Goal: Information Seeking & Learning: Learn about a topic

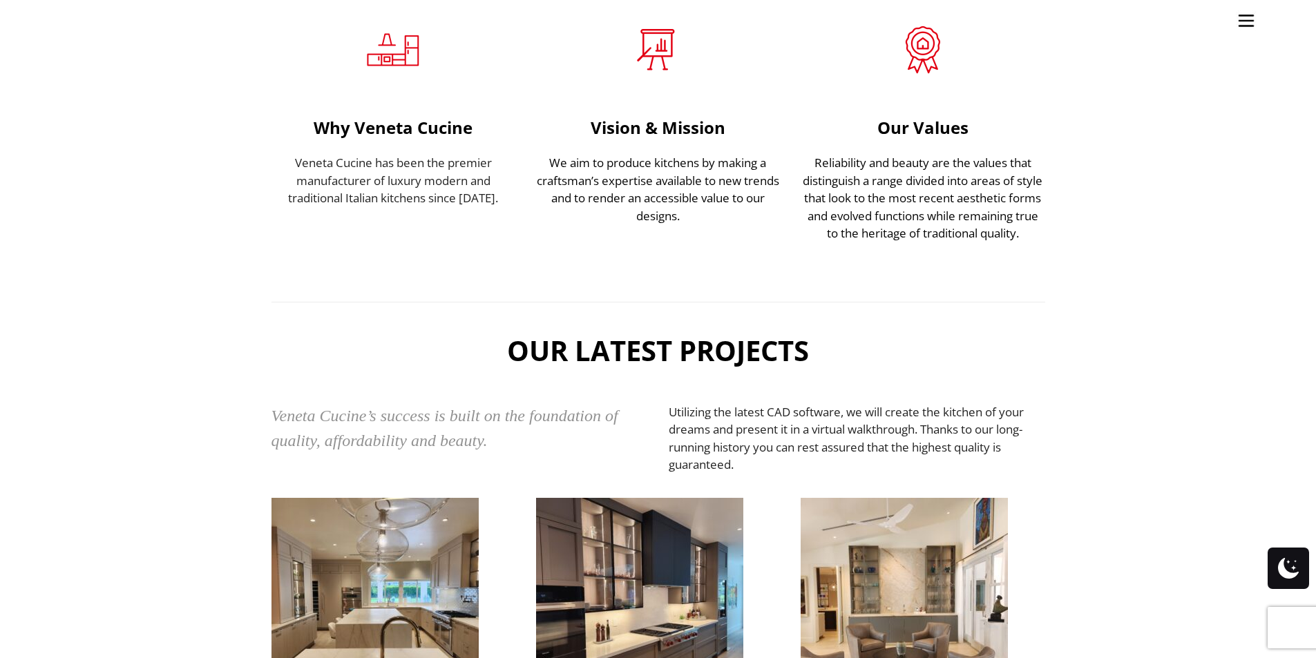
scroll to position [2418, 0]
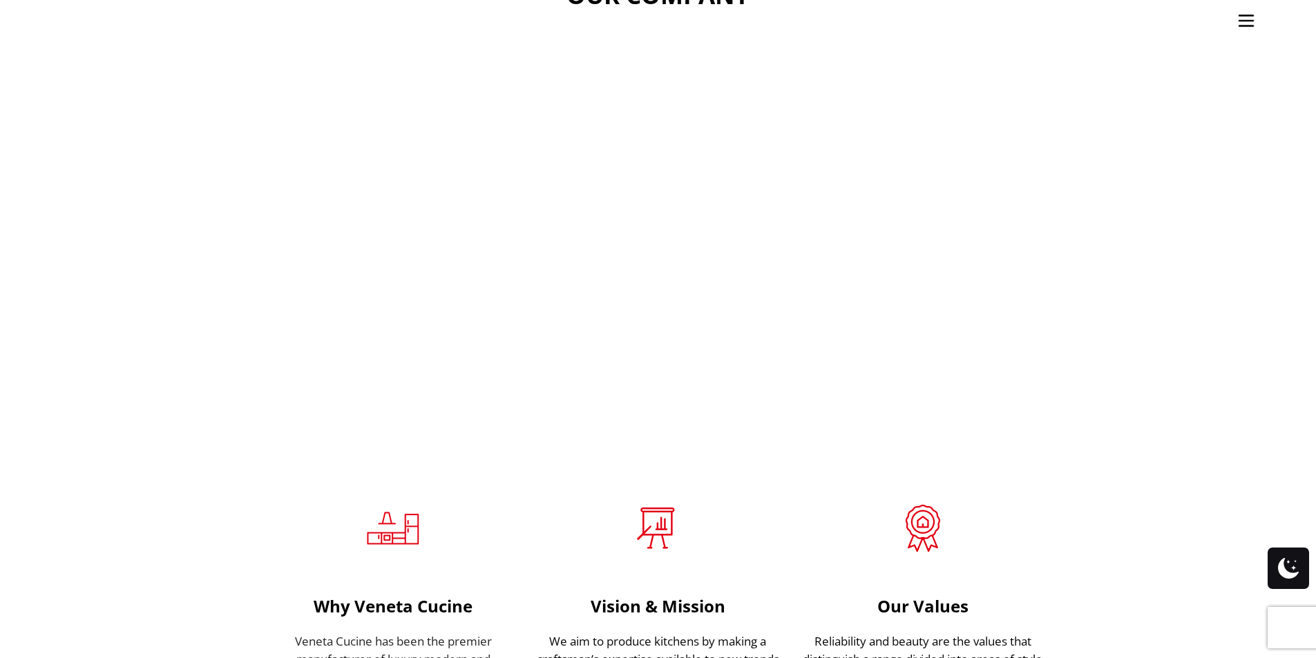
click at [1243, 18] on img "Site" at bounding box center [1246, 20] width 21 height 21
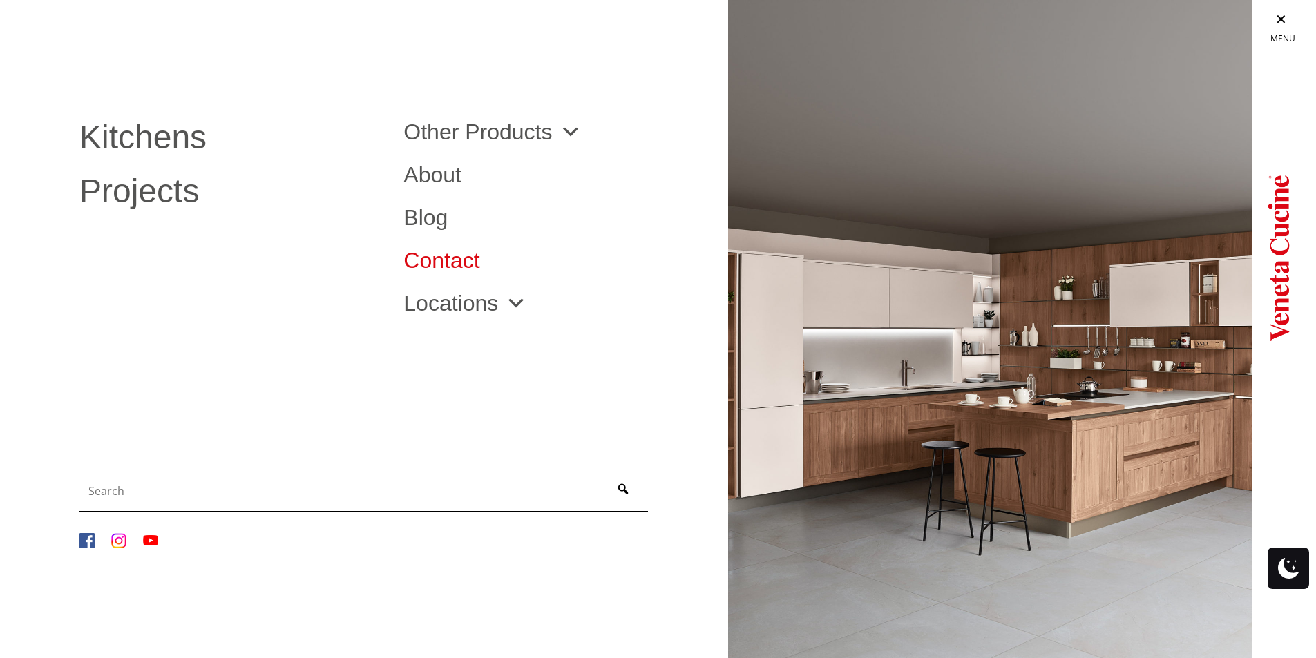
scroll to position [2052, 0]
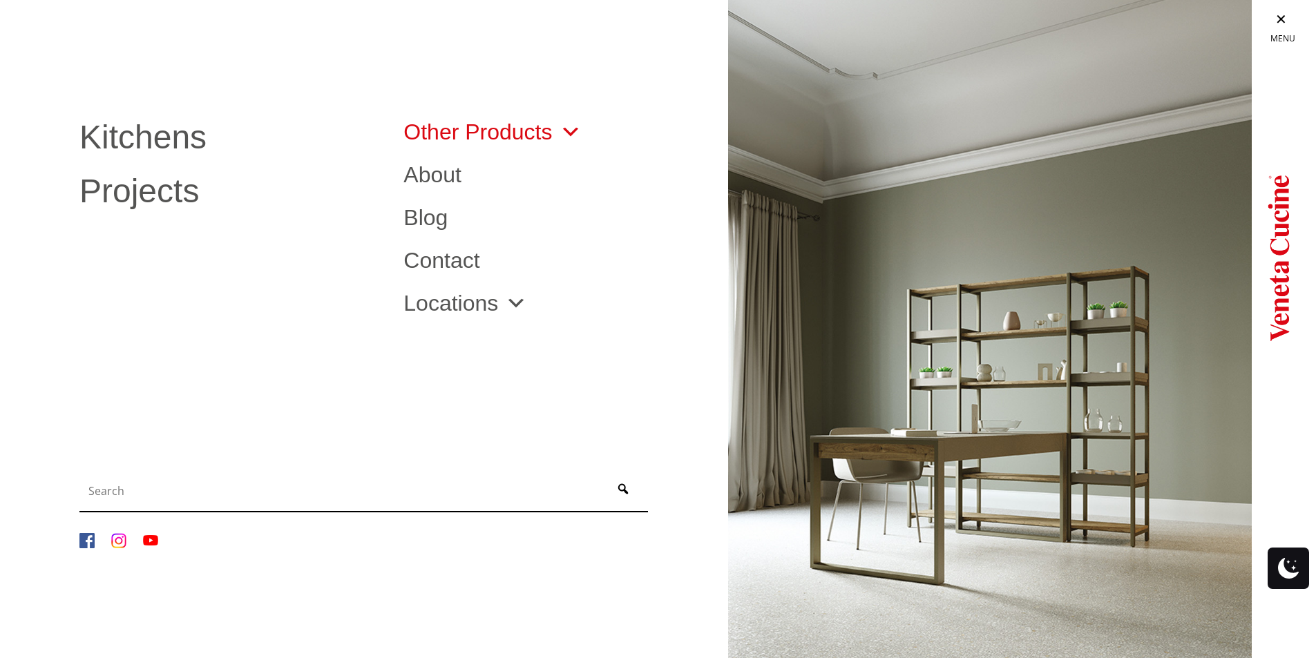
click at [571, 126] on span "Site" at bounding box center [567, 132] width 29 height 22
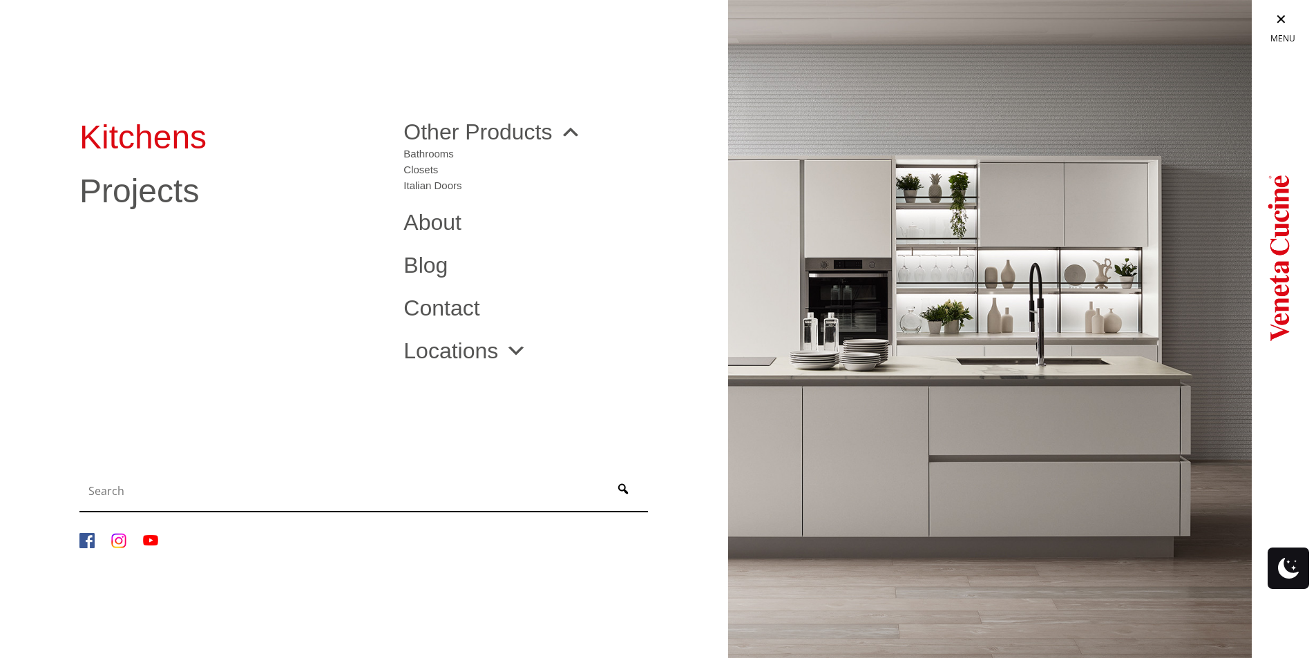
click at [211, 137] on link "Kitchens" at bounding box center [230, 137] width 303 height 33
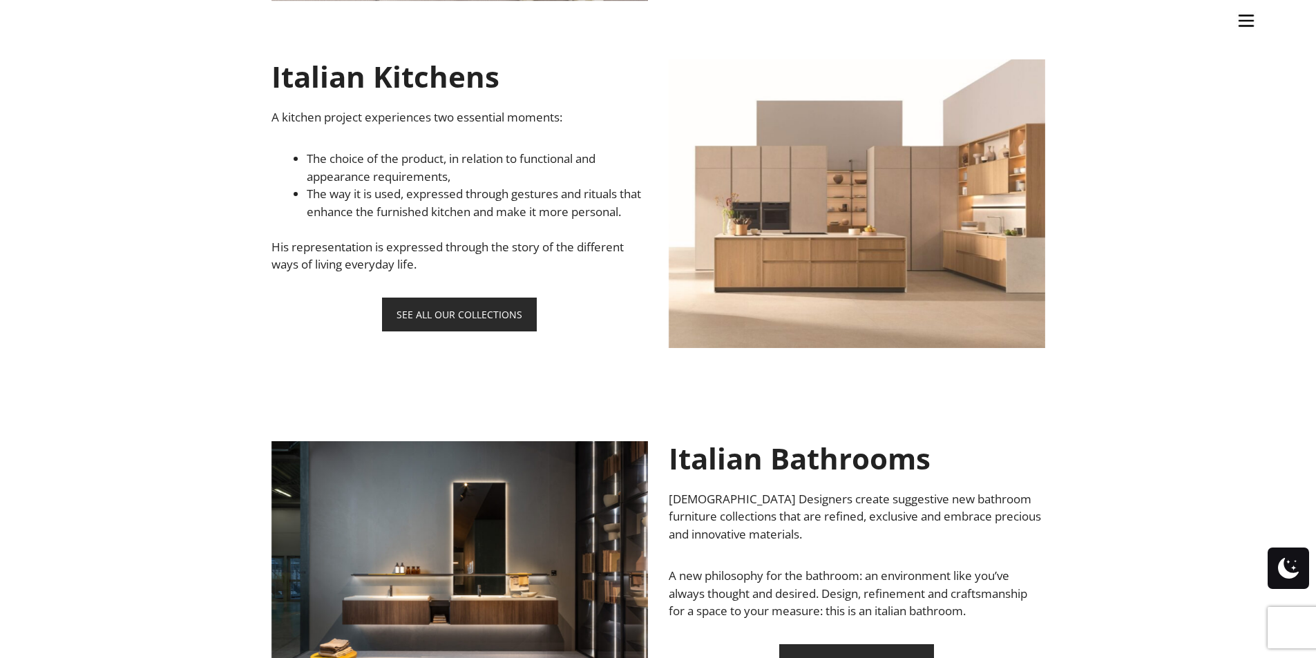
scroll to position [760, 0]
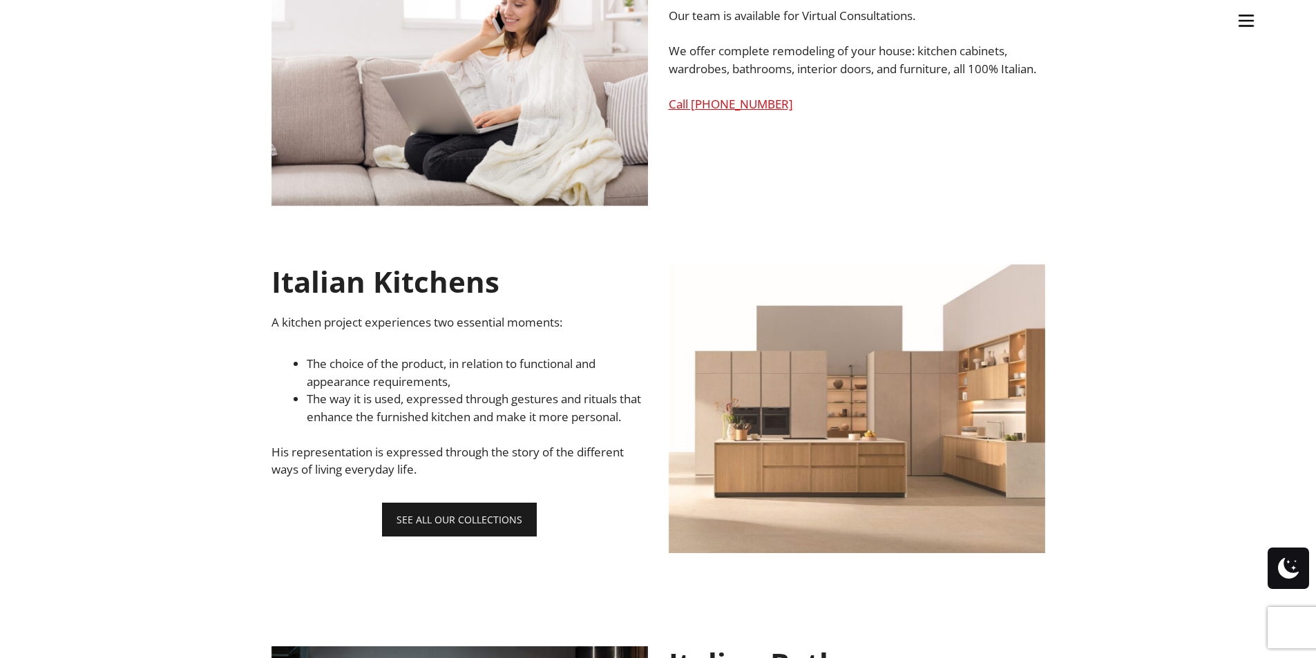
click at [477, 531] on link "SEE ALL OUR COLLECTIONS" at bounding box center [459, 520] width 155 height 34
click at [1249, 25] on img "Site" at bounding box center [1246, 20] width 21 height 21
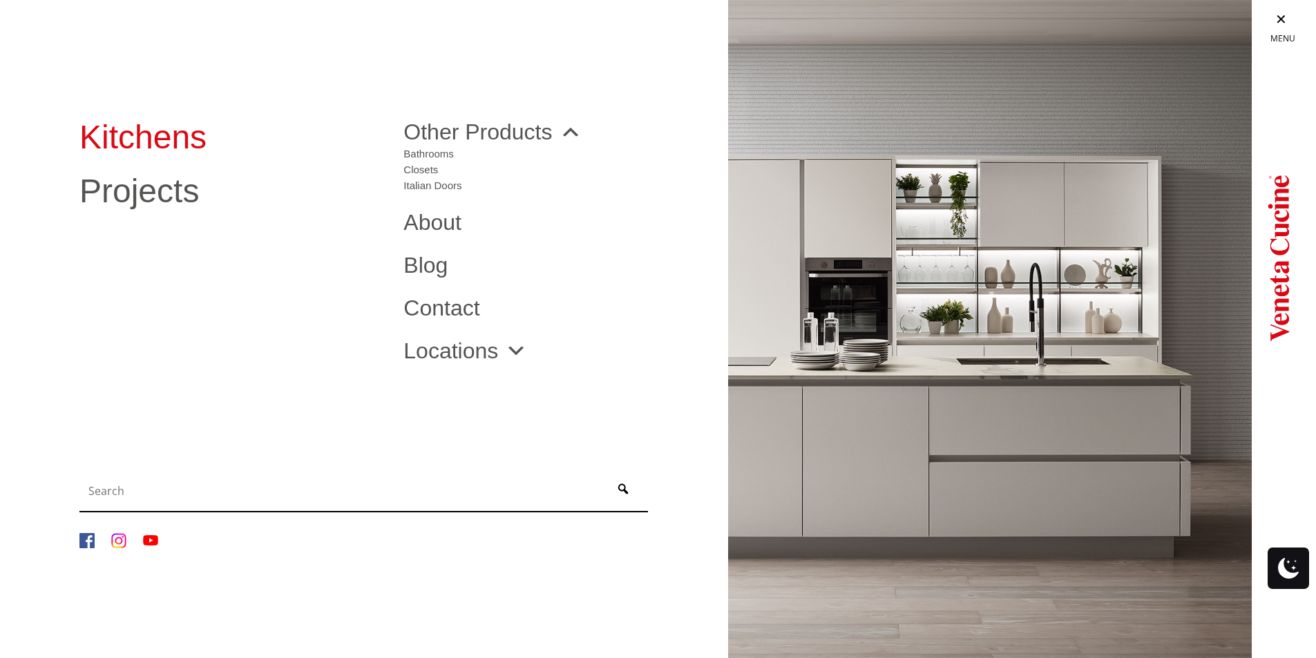
click at [169, 133] on link "Kitchens" at bounding box center [230, 137] width 303 height 33
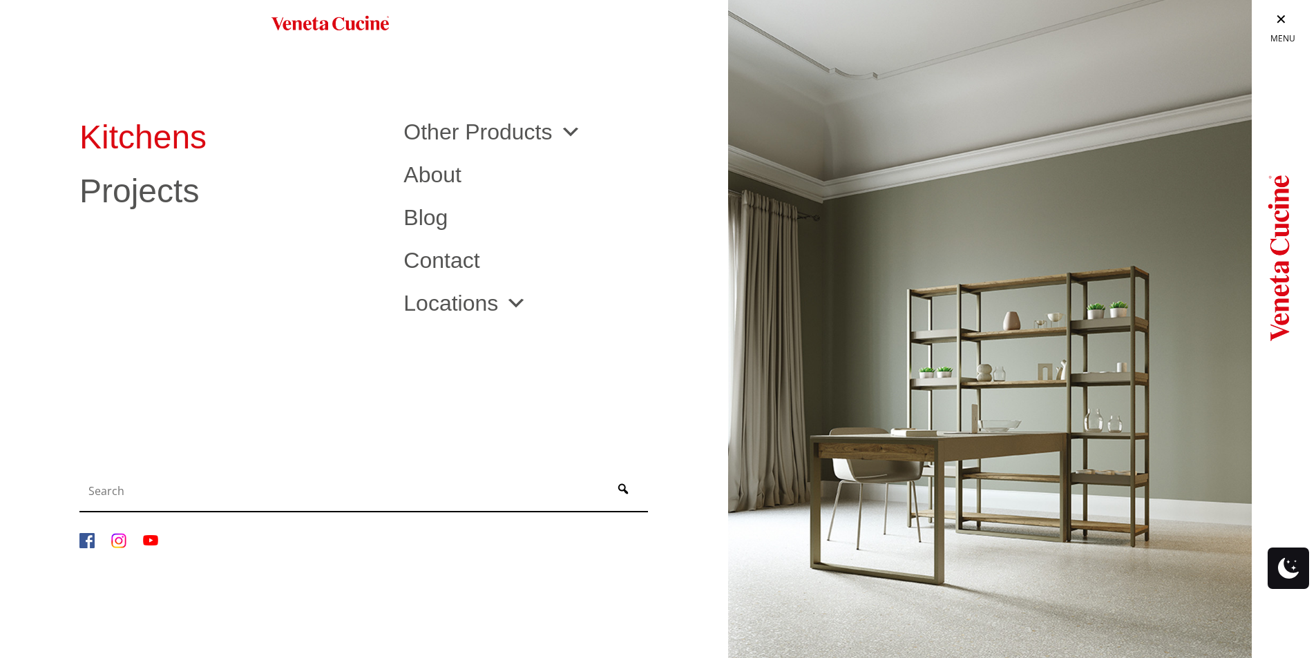
click at [117, 134] on link "Kitchens" at bounding box center [230, 137] width 303 height 33
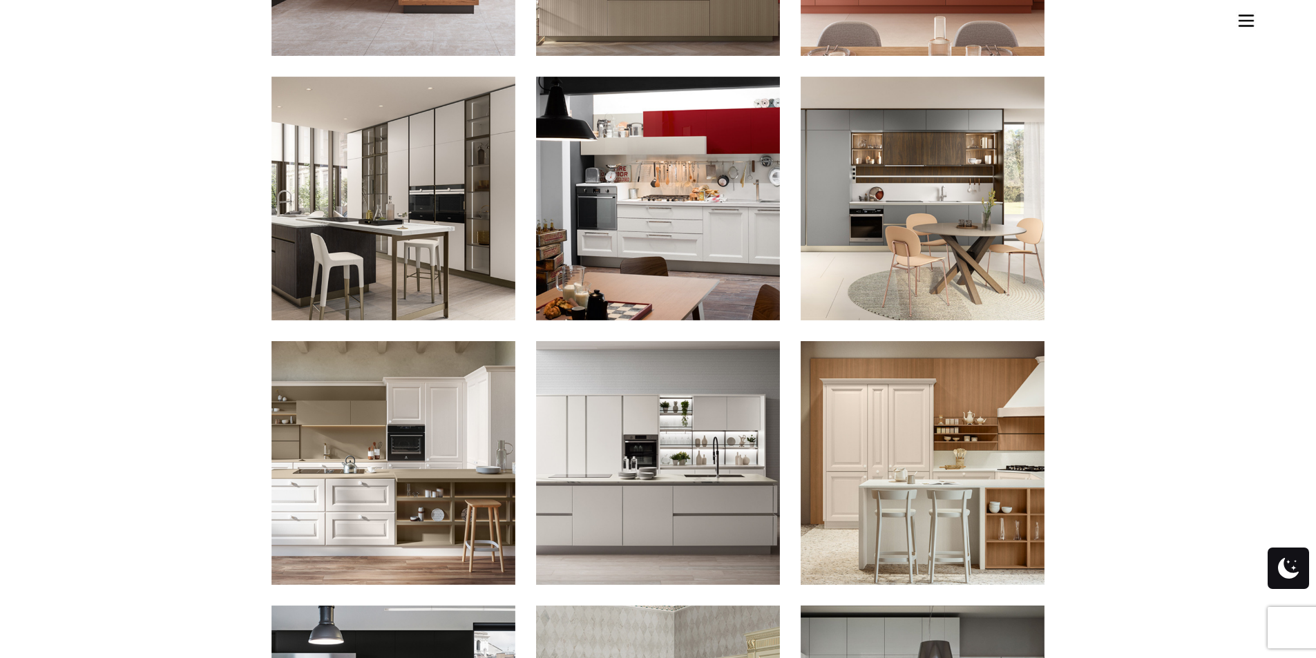
scroll to position [1174, 0]
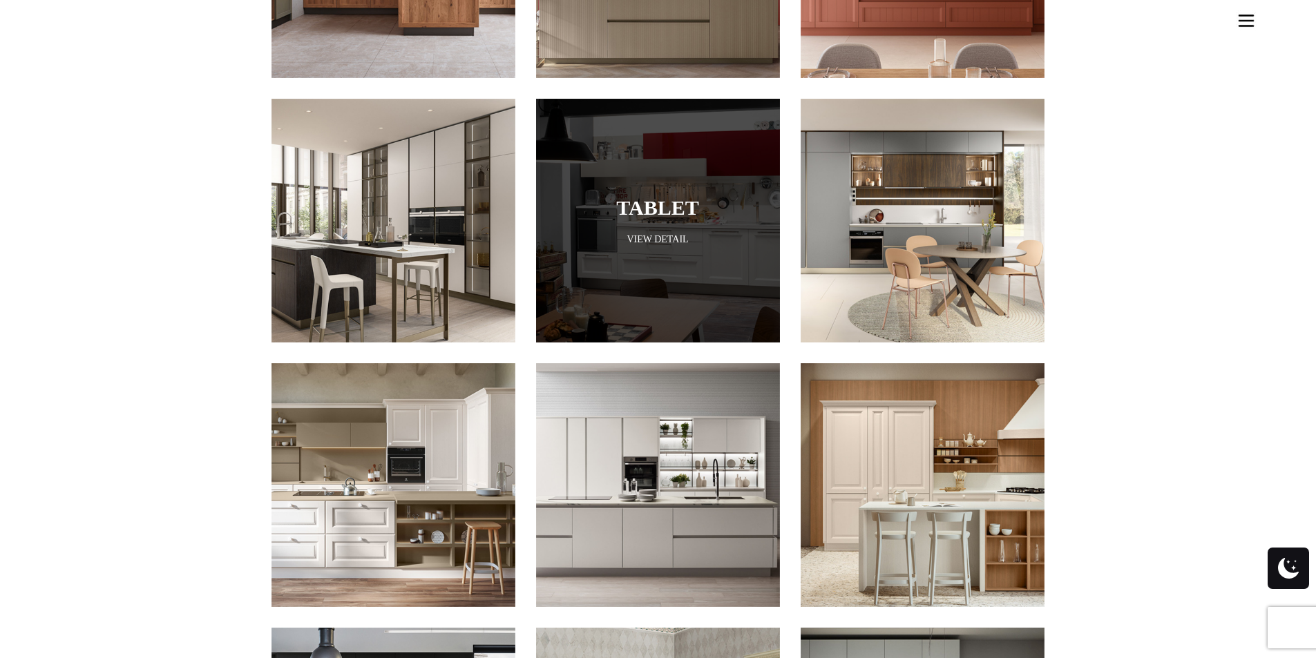
click at [668, 233] on link "View Detail" at bounding box center [658, 239] width 244 height 13
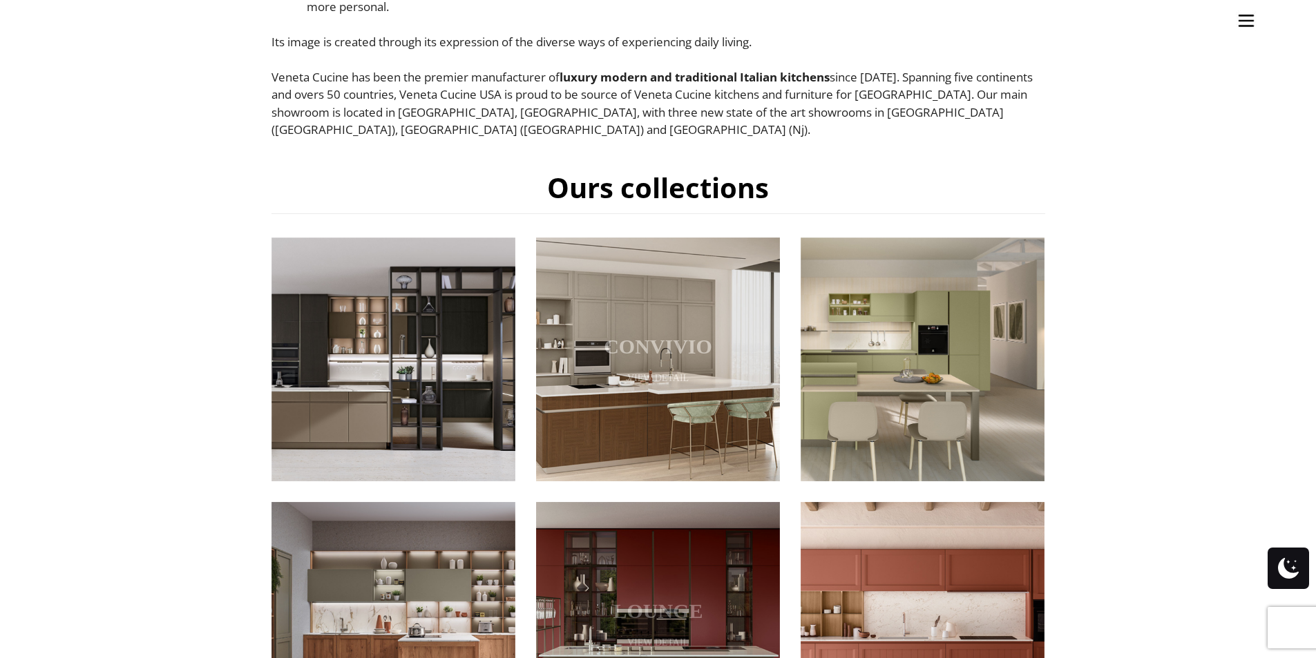
scroll to position [484, 0]
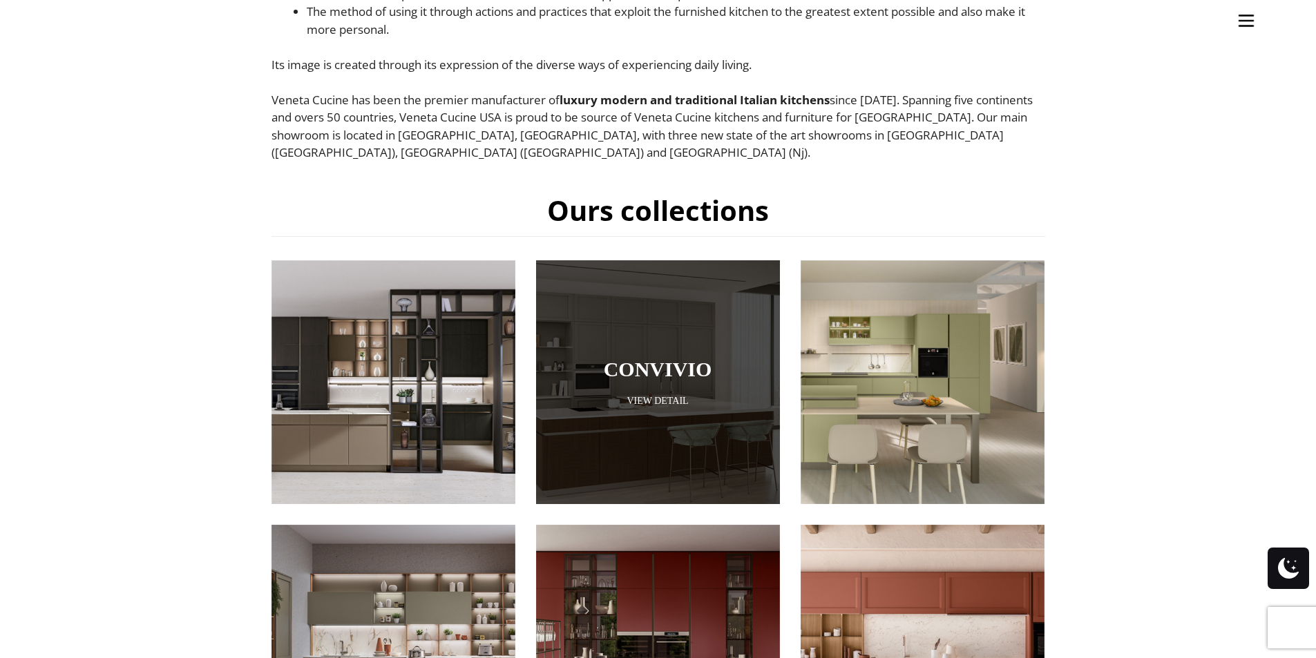
click at [591, 323] on div at bounding box center [658, 382] width 244 height 244
click at [651, 394] on link "View Detail" at bounding box center [658, 400] width 244 height 13
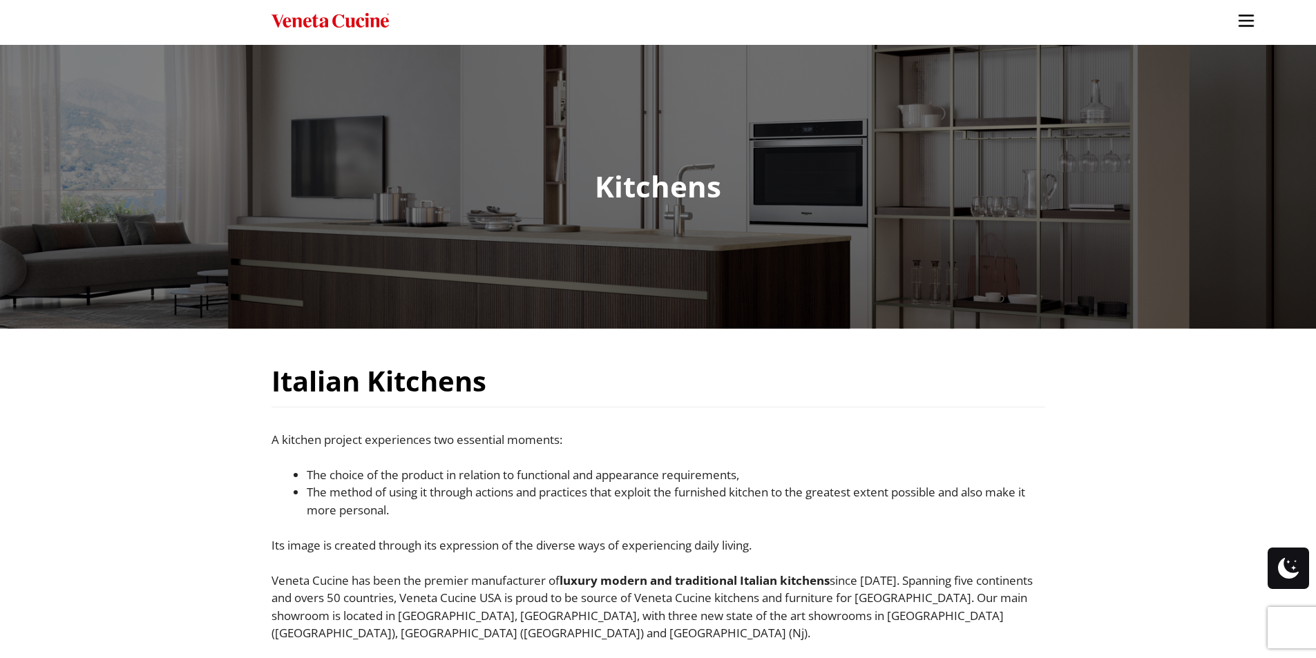
scroll to position [0, 0]
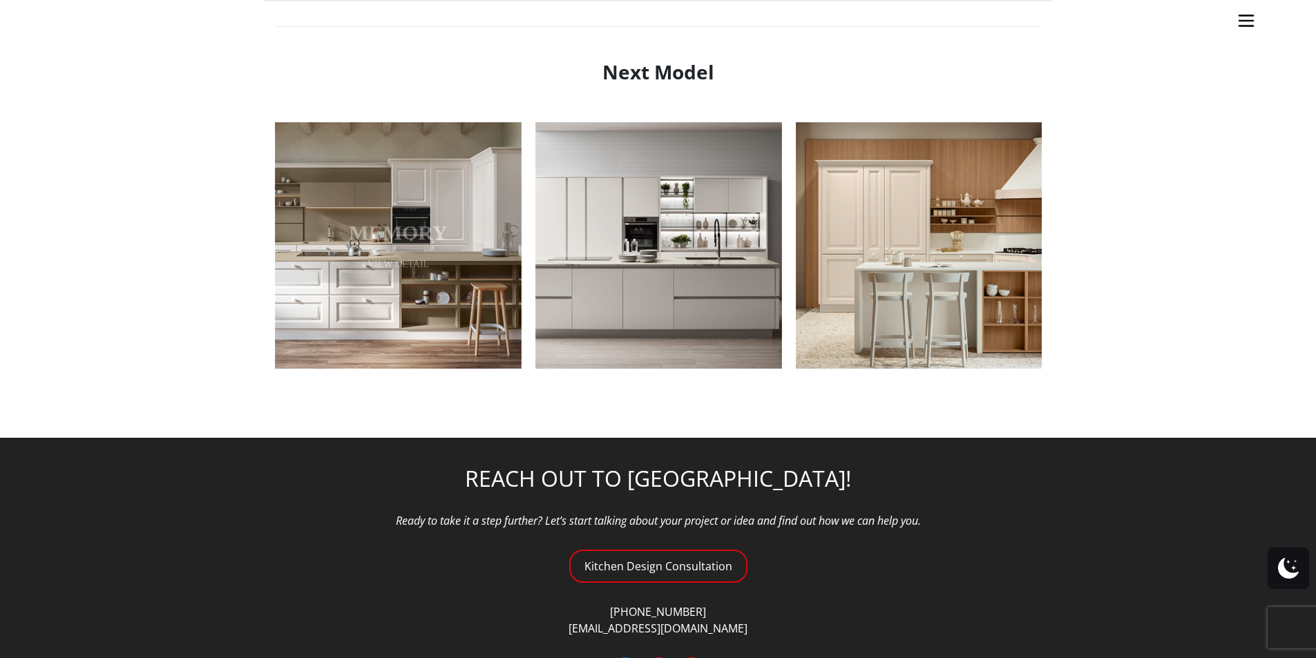
scroll to position [1670, 0]
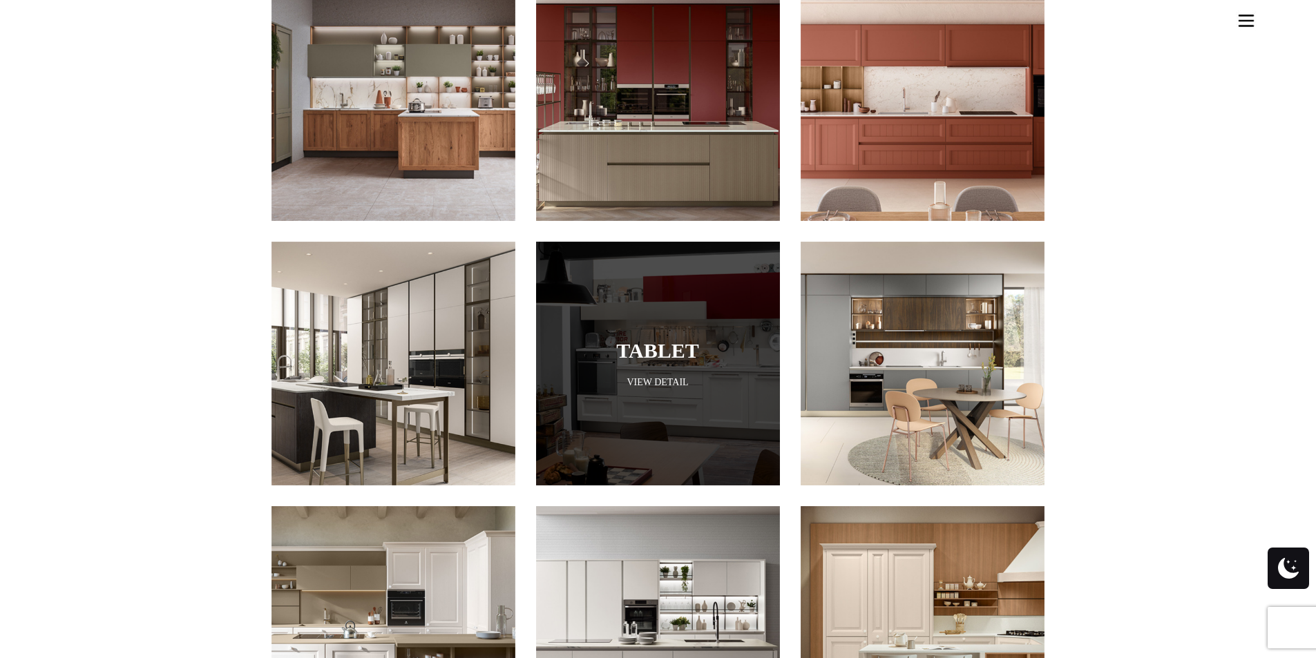
scroll to position [1036, 0]
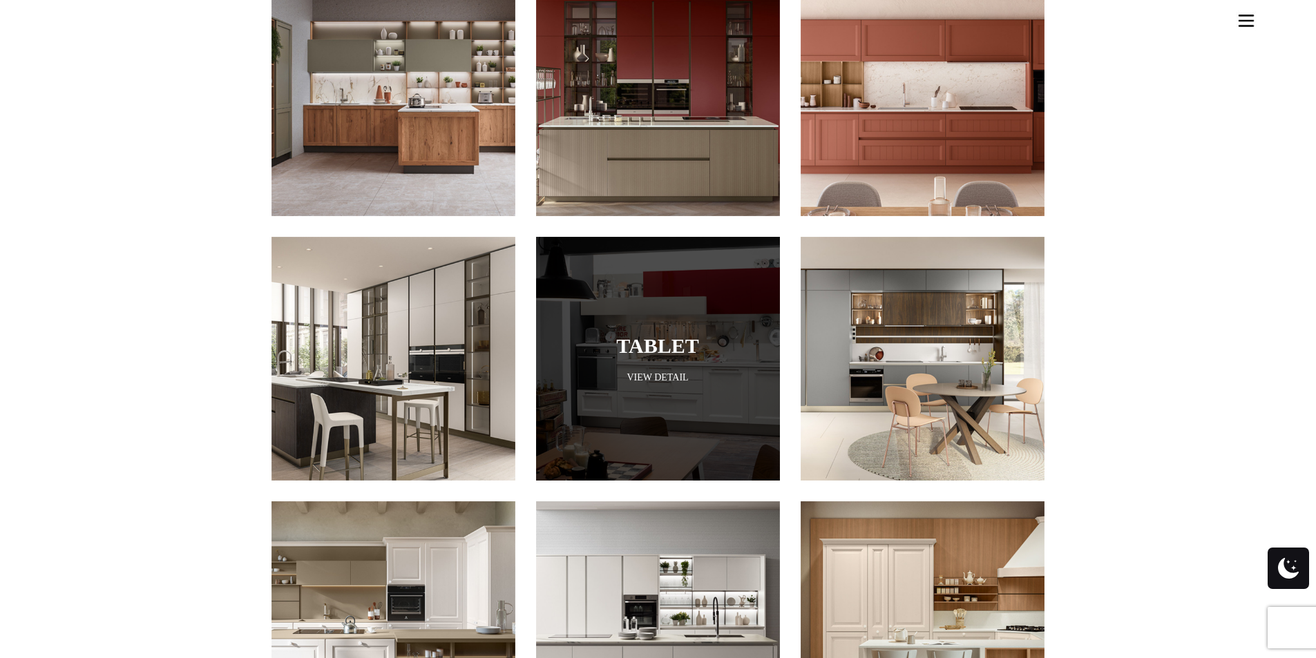
click at [671, 351] on div at bounding box center [658, 359] width 244 height 244
click at [674, 371] on link "View Detail" at bounding box center [658, 377] width 244 height 13
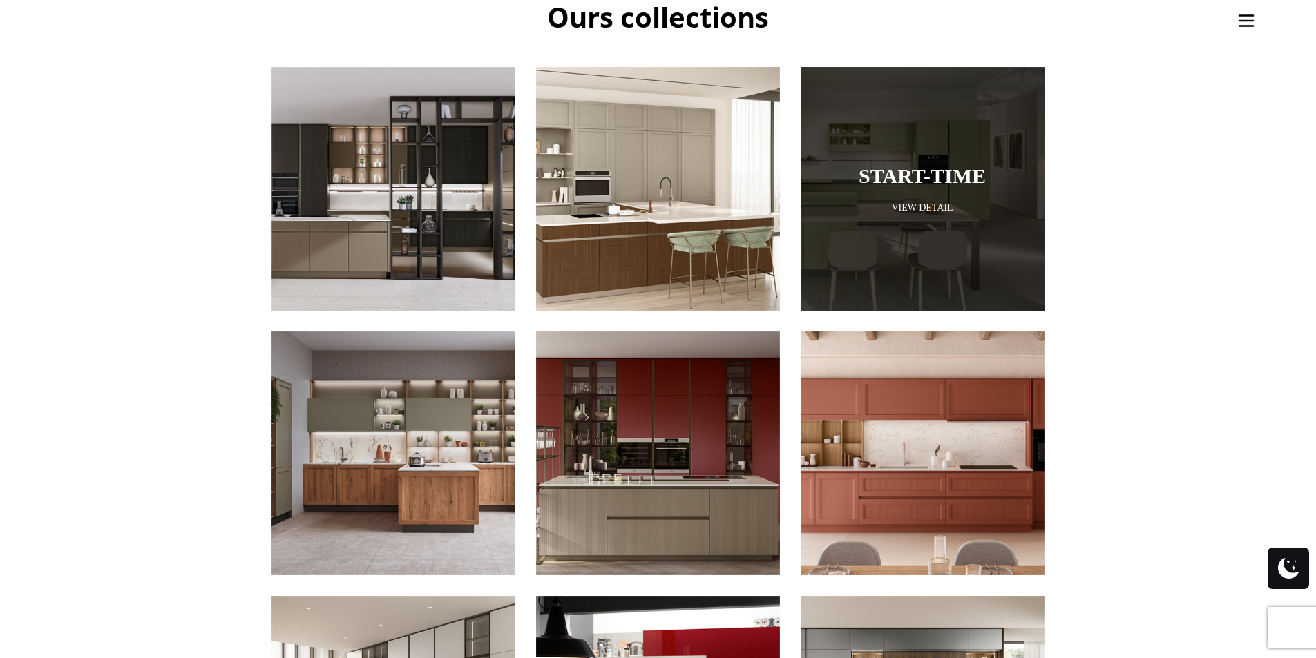
scroll to position [691, 0]
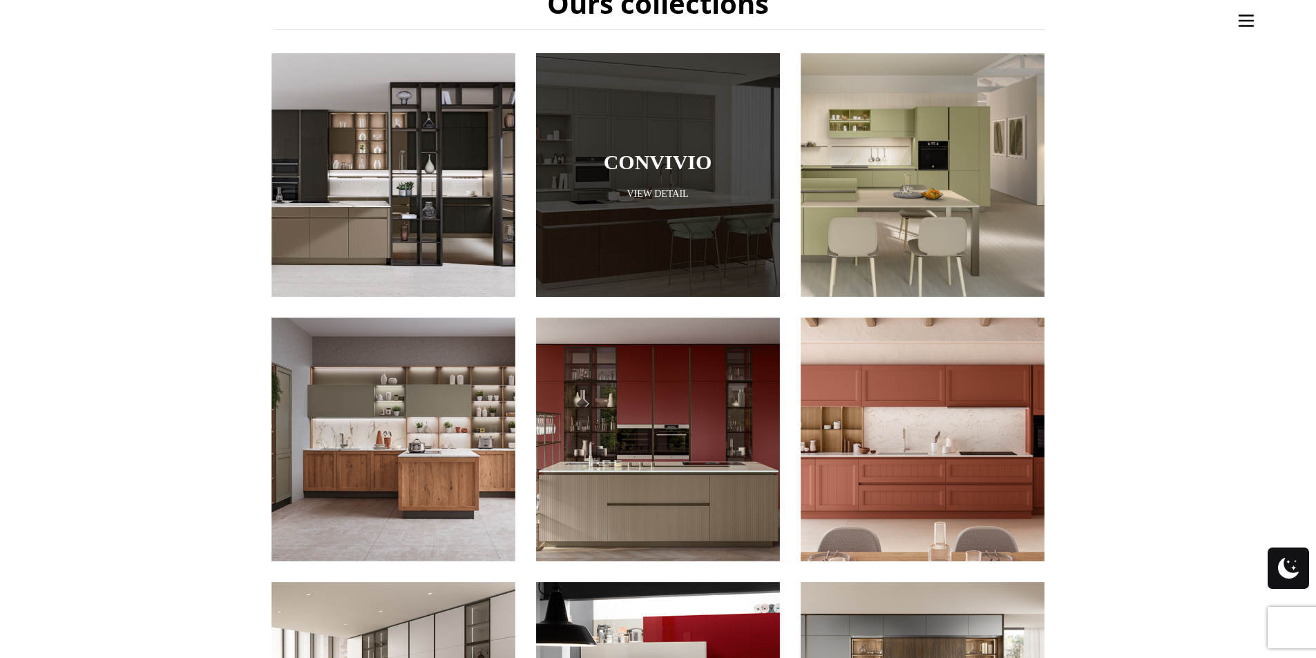
click at [612, 151] on link "Convivio" at bounding box center [658, 162] width 175 height 23
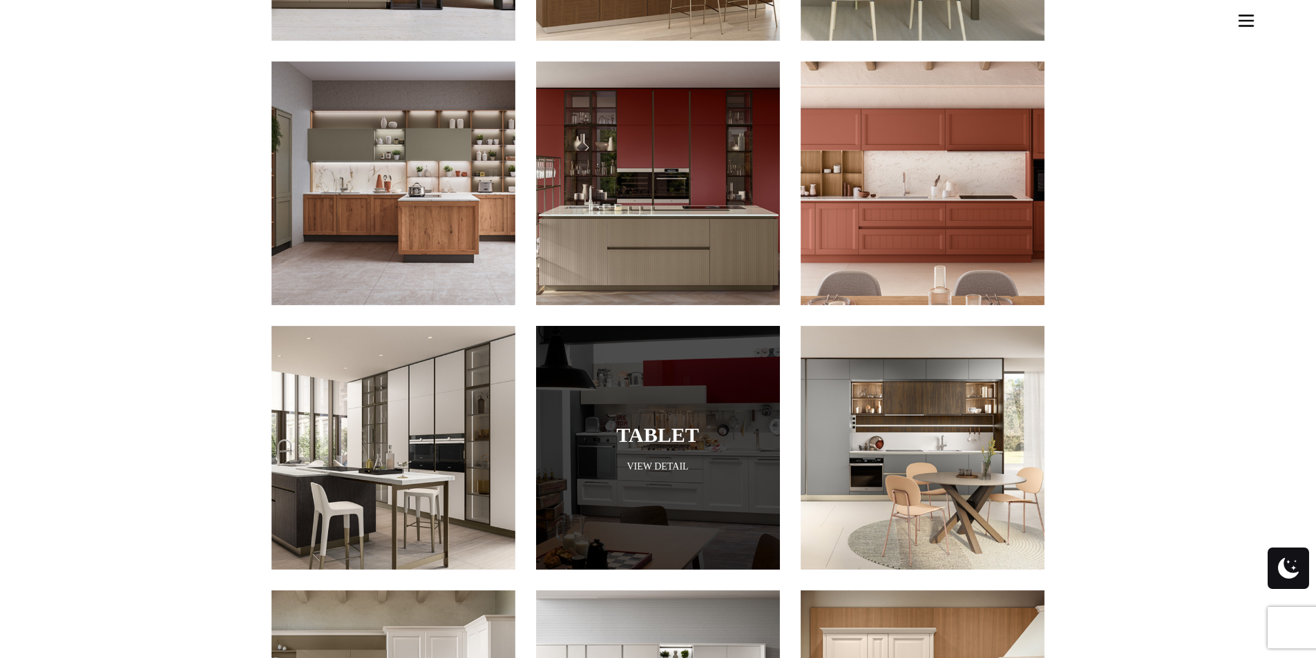
scroll to position [967, 0]
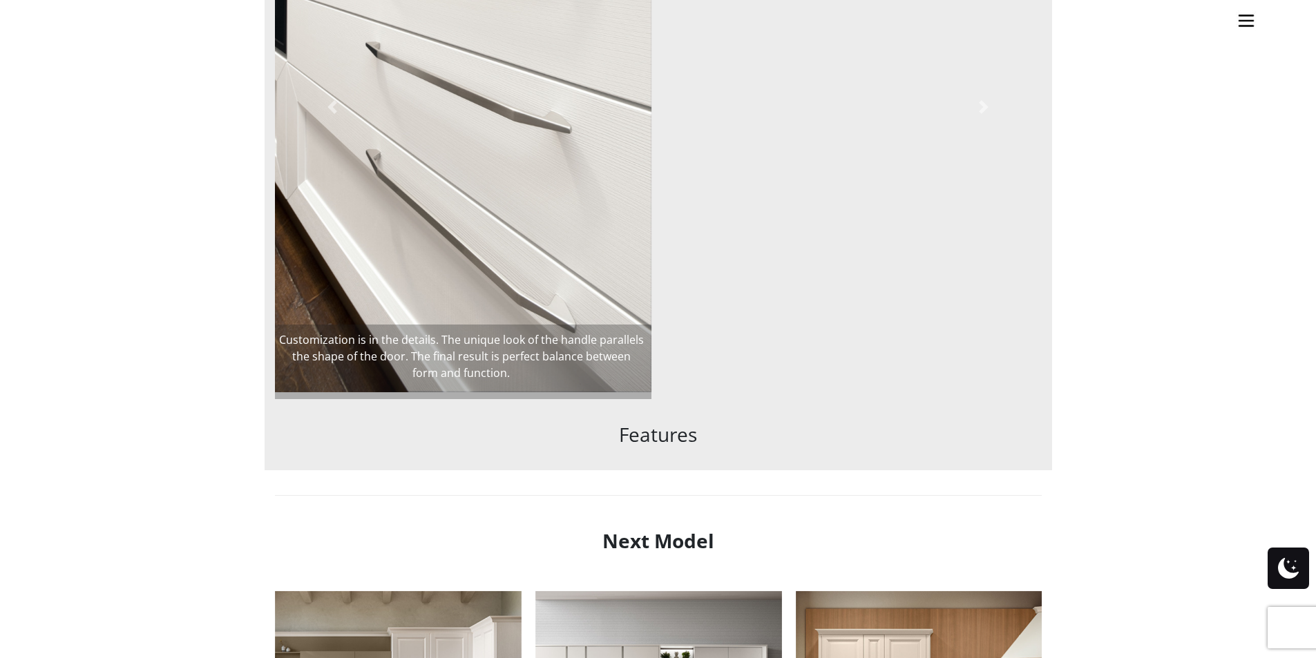
scroll to position [1658, 0]
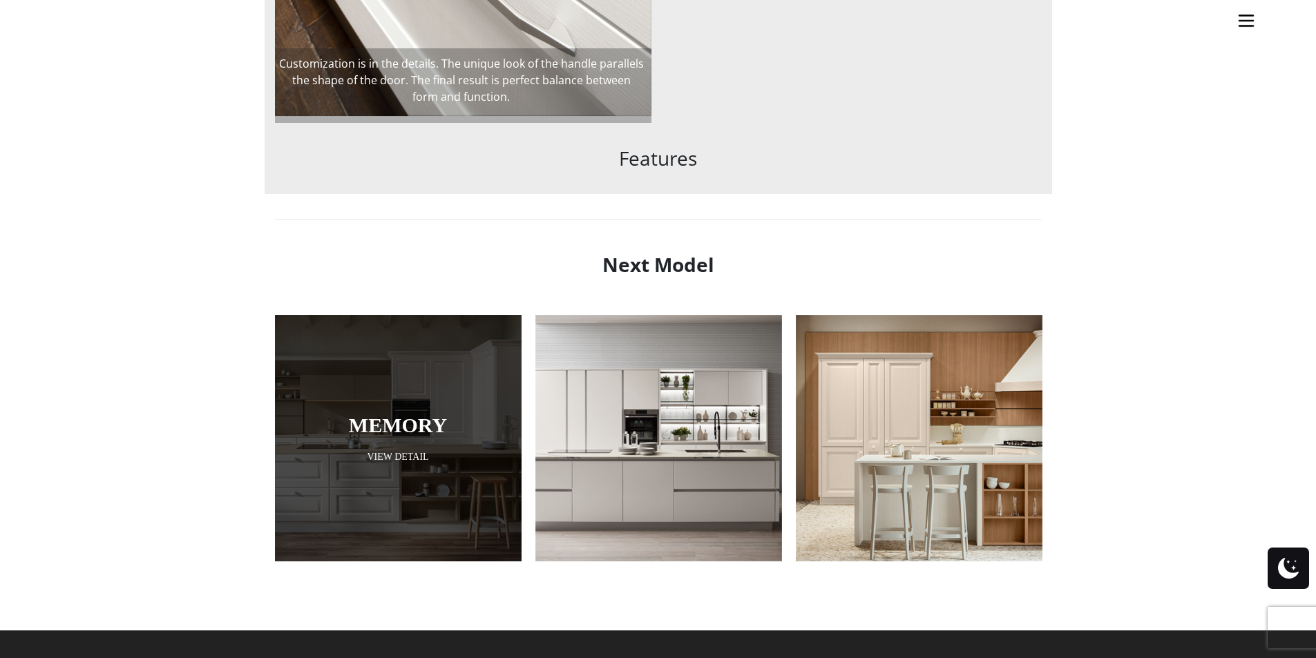
click at [417, 426] on link "Memory" at bounding box center [398, 425] width 178 height 23
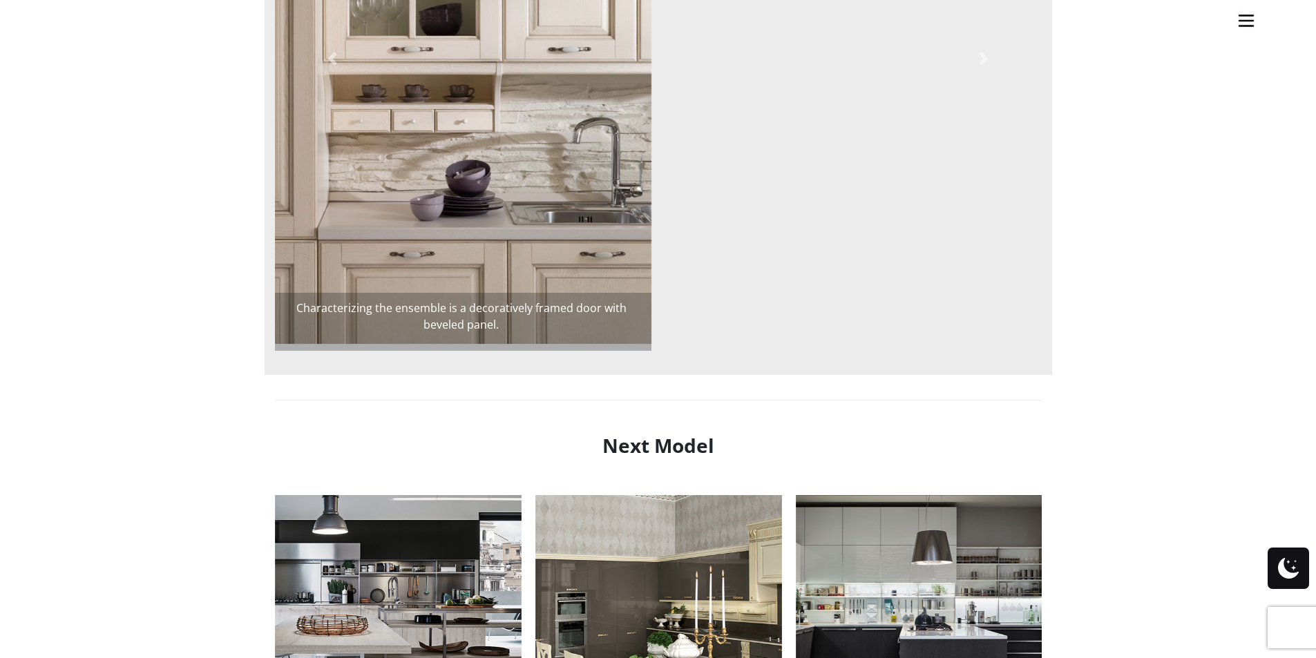
scroll to position [1589, 0]
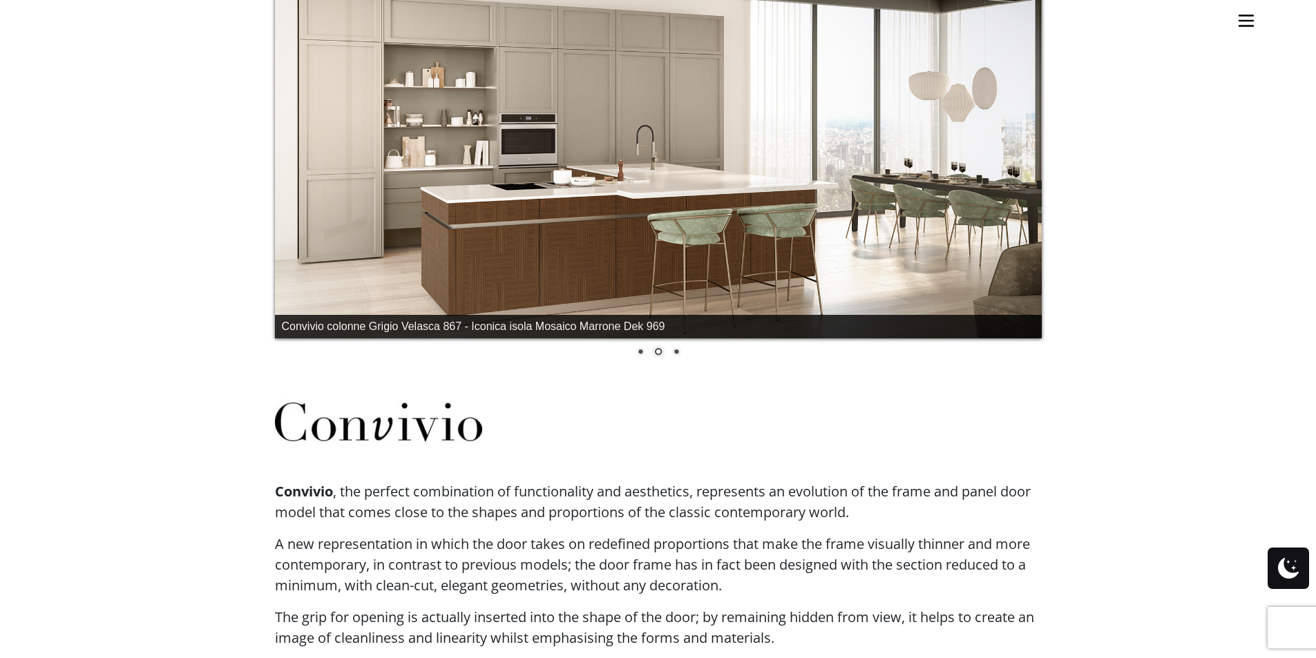
scroll to position [138, 0]
